Goal: Information Seeking & Learning: Learn about a topic

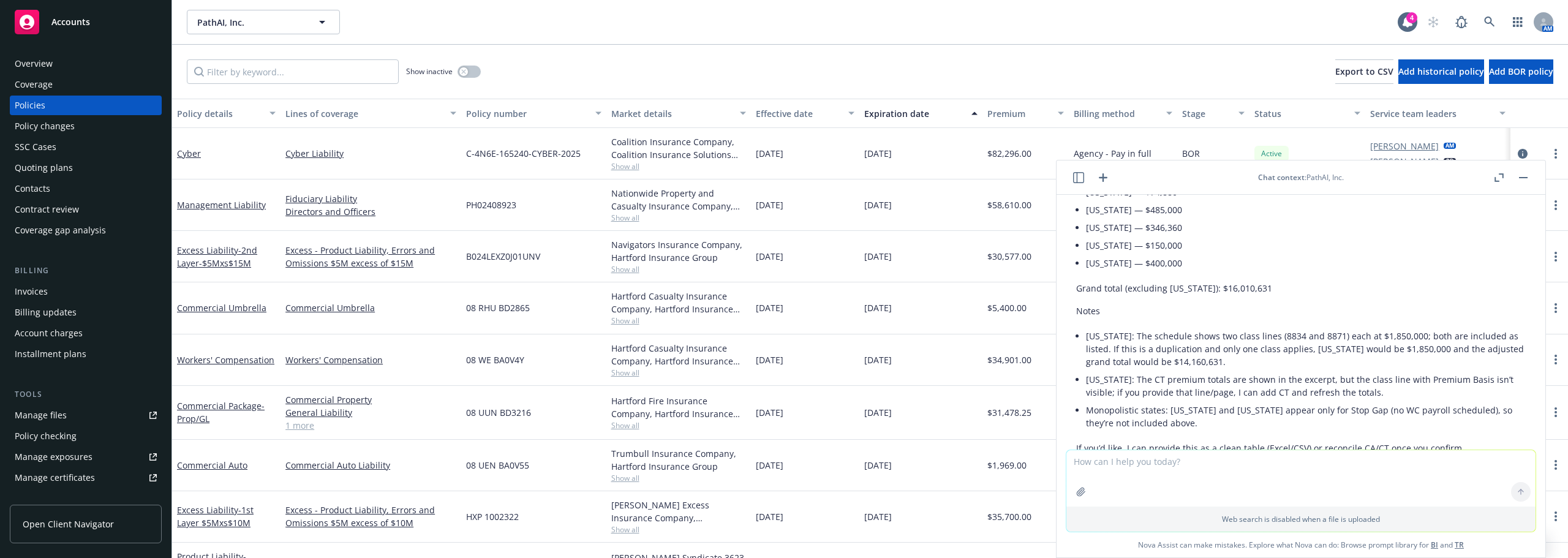
click at [239, 196] on div "Management Liability" at bounding box center [226, 205] width 108 height 51
click at [240, 205] on link "Management Liability" at bounding box center [221, 205] width 88 height 12
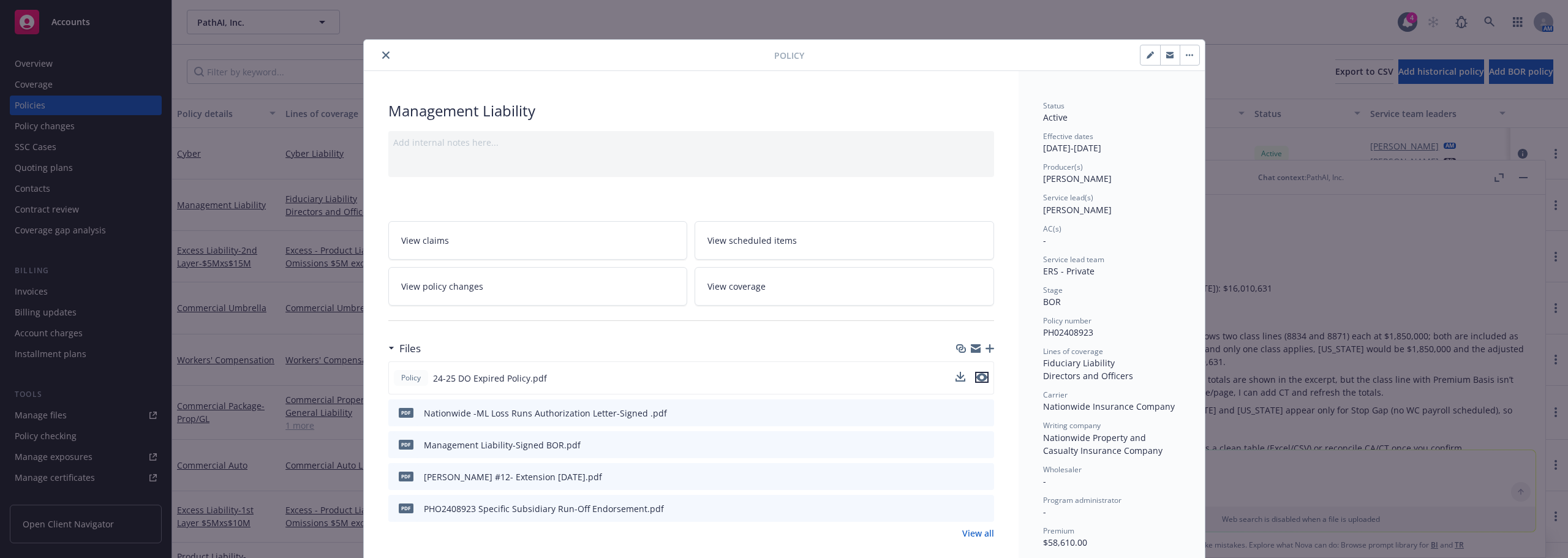
click at [982, 381] on icon "preview file" at bounding box center [982, 377] width 11 height 9
